Goal: Find specific page/section: Find specific page/section

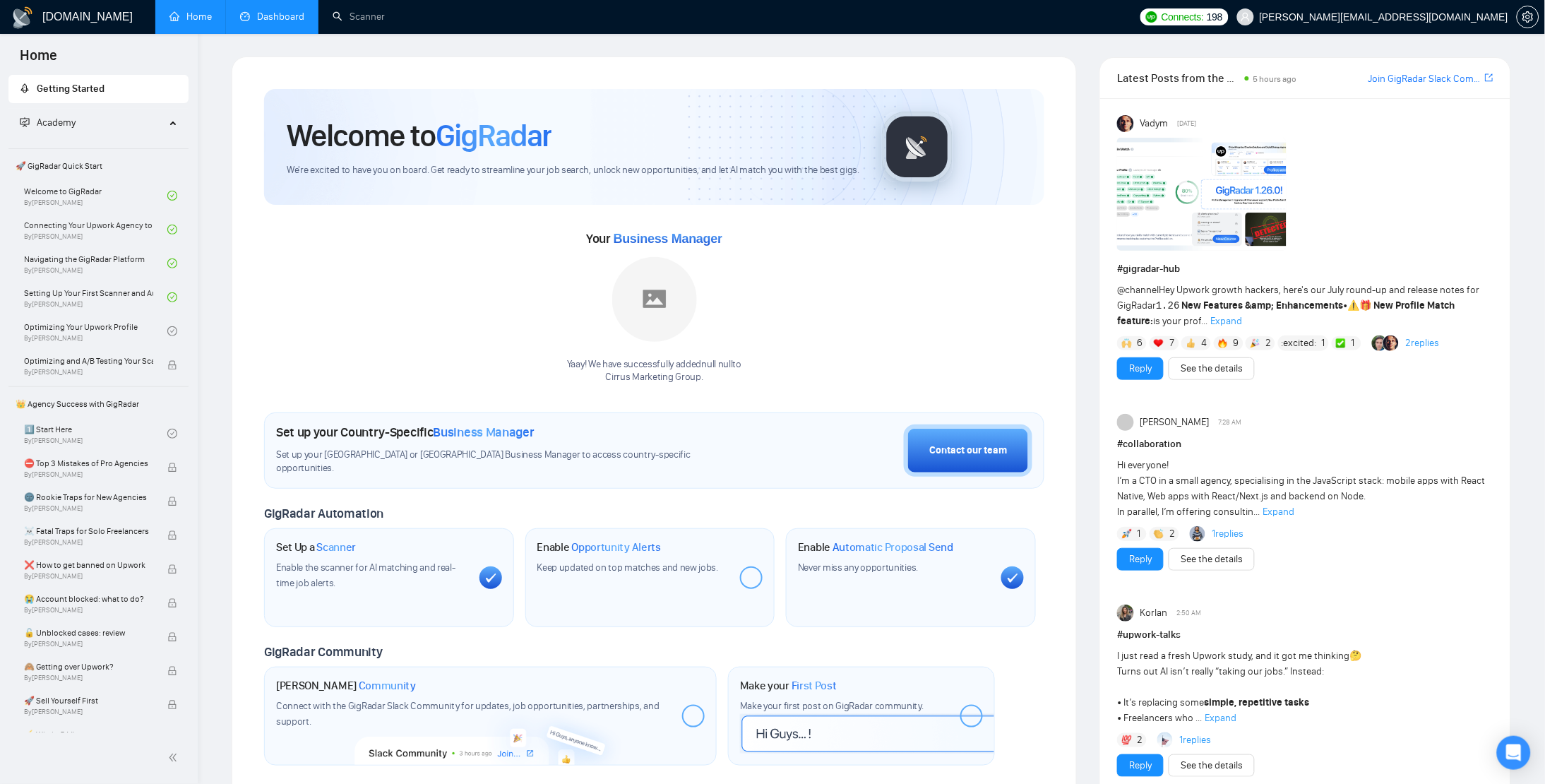
click at [292, 22] on link "Dashboard" at bounding box center [272, 17] width 64 height 12
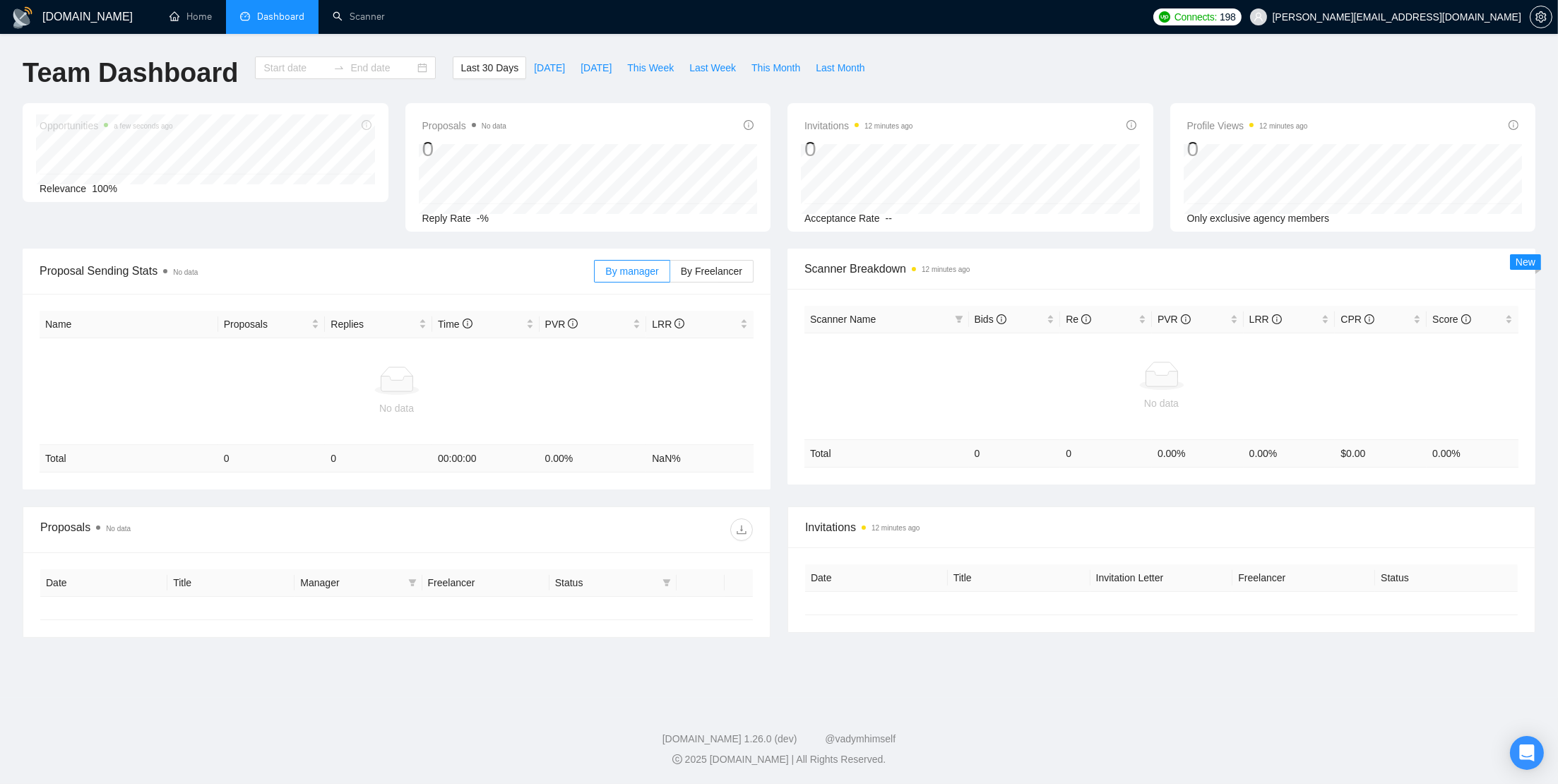
type input "[DATE]"
